Goal: Task Accomplishment & Management: Manage account settings

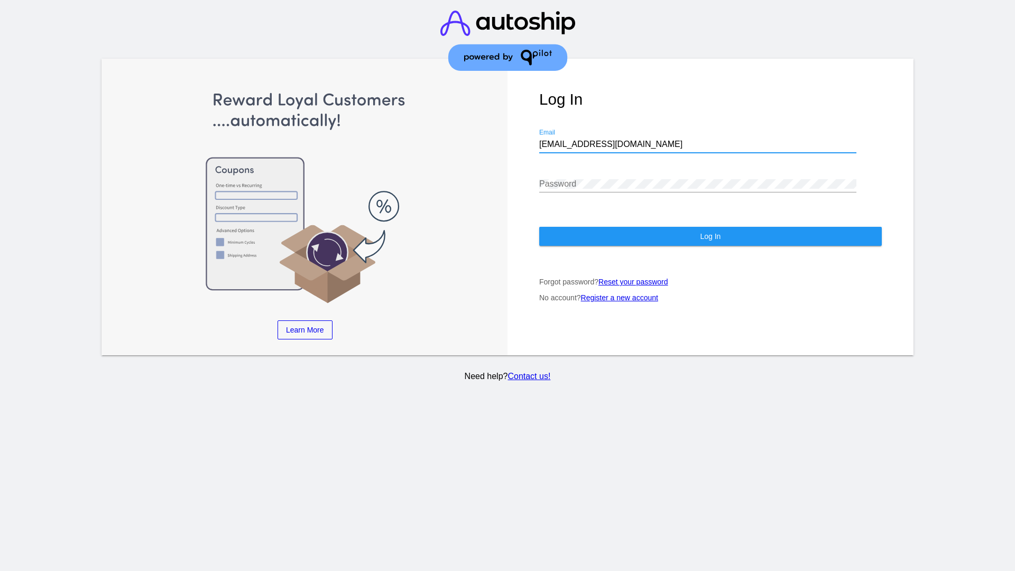
type input "[EMAIL_ADDRESS][DOMAIN_NAME]"
click at [710, 236] on span "Log In" at bounding box center [710, 236] width 21 height 8
